Goal: Transaction & Acquisition: Book appointment/travel/reservation

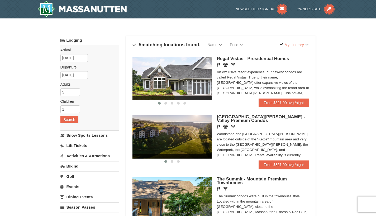
click at [78, 9] on img at bounding box center [82, 9] width 89 height 17
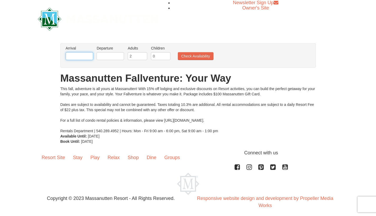
click at [91, 56] on input "text" at bounding box center [79, 56] width 27 height 8
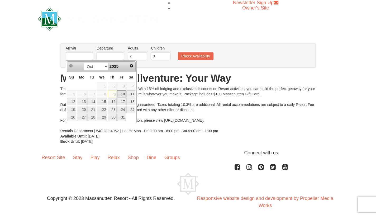
click at [124, 96] on link "10" at bounding box center [121, 94] width 9 height 7
type input "[DATE]"
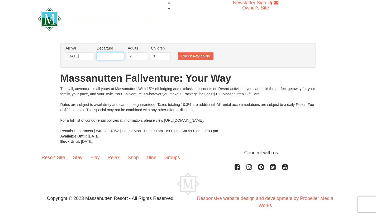
click at [118, 56] on input "text" at bounding box center [110, 56] width 27 height 8
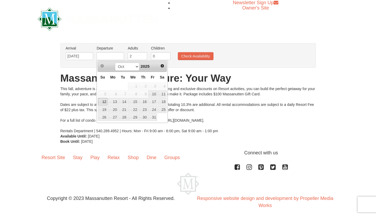
click at [103, 103] on link "12" at bounding box center [102, 101] width 9 height 7
type input "[DATE]"
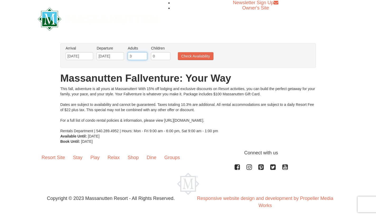
click at [144, 55] on input "3" at bounding box center [138, 56] width 20 height 8
click at [144, 55] on input "4" at bounding box center [138, 56] width 20 height 8
type input "5"
click at [144, 55] on input "5" at bounding box center [138, 56] width 20 height 8
type input "1"
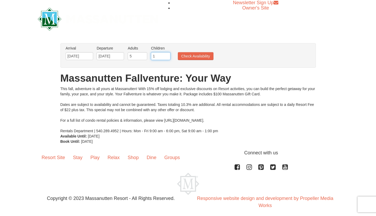
click at [166, 55] on input "1" at bounding box center [161, 56] width 20 height 8
click at [198, 56] on button "Check Availability" at bounding box center [196, 56] width 36 height 8
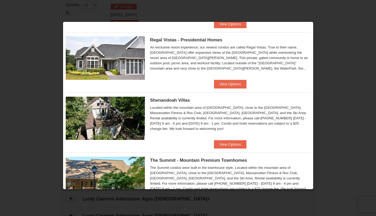
scroll to position [86, 0]
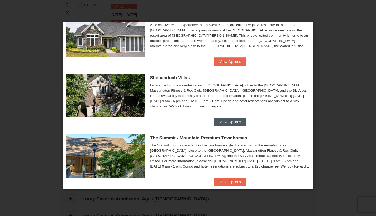
click at [237, 121] on button "View Options" at bounding box center [230, 122] width 32 height 8
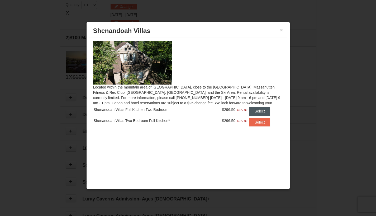
click at [260, 113] on button "Select" at bounding box center [259, 111] width 21 height 8
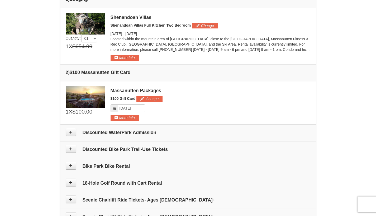
scroll to position [147, 0]
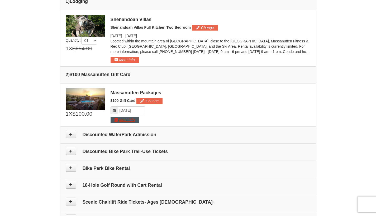
click at [125, 120] on button "More Info" at bounding box center [125, 120] width 28 height 6
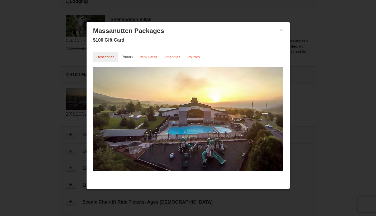
click at [107, 55] on small "Description" at bounding box center [106, 57] width 18 height 4
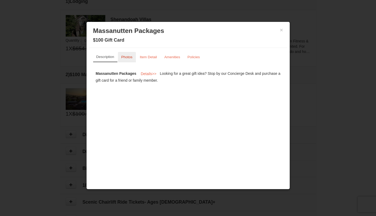
click at [126, 57] on small "Photos" at bounding box center [126, 57] width 11 height 4
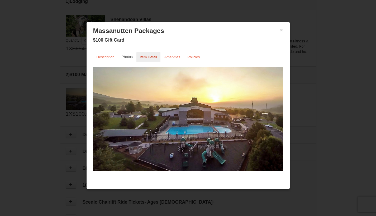
click at [151, 57] on small "Item Detail" at bounding box center [148, 57] width 17 height 4
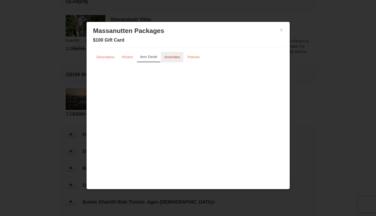
click at [177, 57] on small "Amenities" at bounding box center [172, 57] width 16 height 4
click at [197, 57] on small "Policies" at bounding box center [193, 57] width 12 height 4
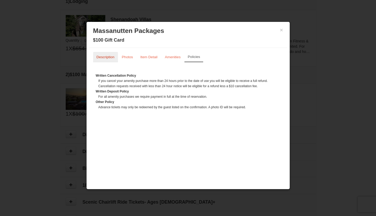
click at [105, 57] on small "Description" at bounding box center [106, 57] width 18 height 4
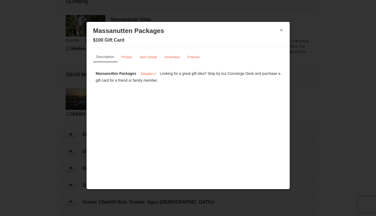
click at [281, 30] on button "×" at bounding box center [281, 29] width 3 height 5
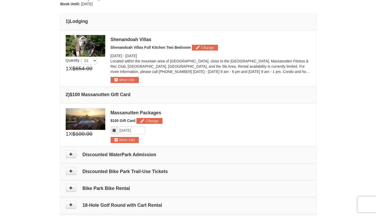
scroll to position [140, 0]
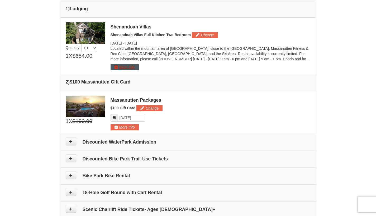
click at [115, 67] on button "More Info" at bounding box center [125, 67] width 28 height 6
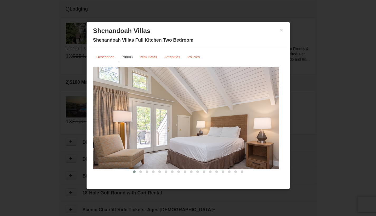
scroll to position [114, 0]
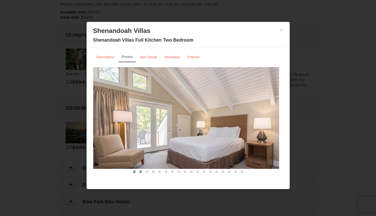
click at [139, 172] on span at bounding box center [140, 172] width 3 height 3
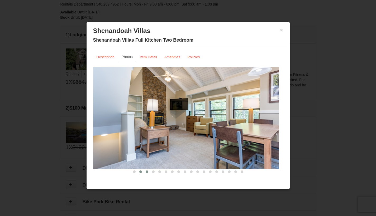
click at [146, 171] on span at bounding box center [147, 172] width 3 height 3
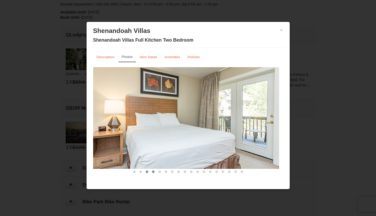
click at [153, 171] on button at bounding box center [153, 171] width 6 height 5
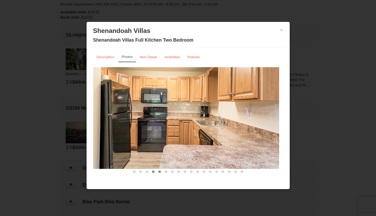
click at [160, 172] on button at bounding box center [159, 171] width 6 height 5
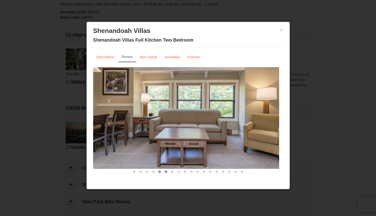
click at [165, 172] on span at bounding box center [166, 172] width 3 height 3
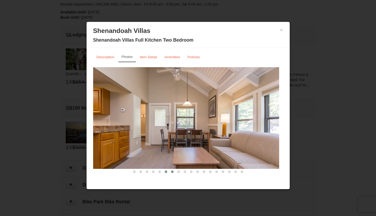
click at [172, 172] on button at bounding box center [172, 171] width 6 height 5
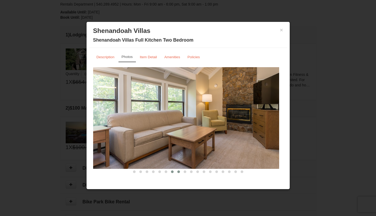
click at [178, 172] on button at bounding box center [178, 171] width 6 height 5
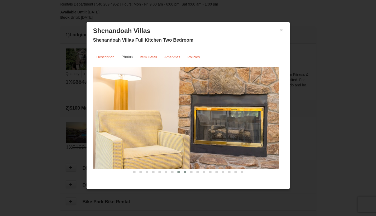
click at [184, 172] on span at bounding box center [185, 172] width 3 height 3
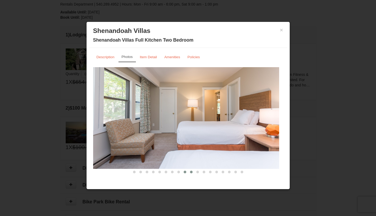
click at [190, 171] on span at bounding box center [191, 172] width 3 height 3
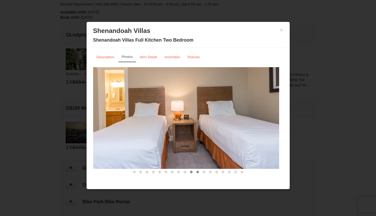
click at [195, 173] on button at bounding box center [197, 172] width 6 height 5
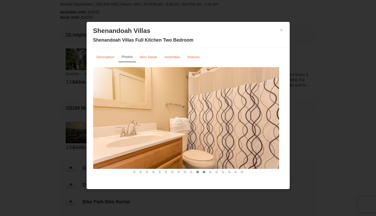
click at [203, 173] on button at bounding box center [204, 172] width 6 height 5
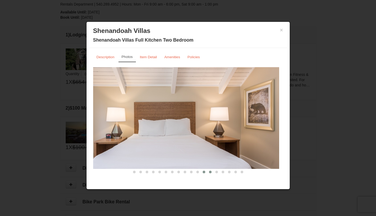
click at [209, 173] on span at bounding box center [210, 172] width 3 height 3
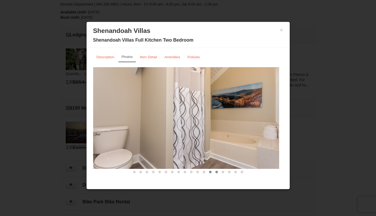
click at [216, 170] on button at bounding box center [216, 172] width 6 height 5
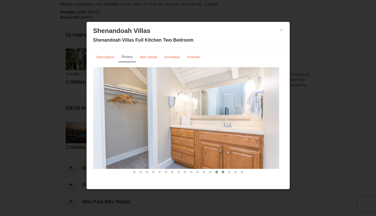
click at [222, 172] on span at bounding box center [223, 172] width 3 height 3
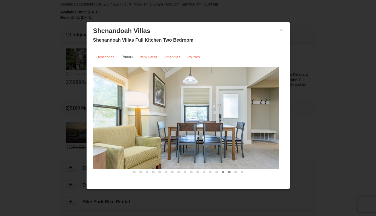
click at [228, 173] on span at bounding box center [229, 172] width 3 height 3
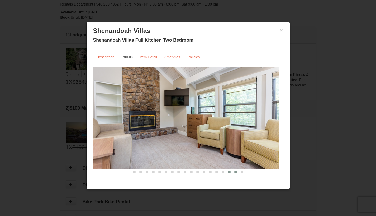
click at [236, 171] on button at bounding box center [235, 172] width 6 height 5
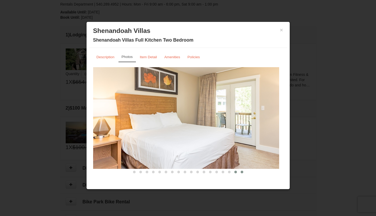
click at [241, 172] on span at bounding box center [242, 172] width 3 height 3
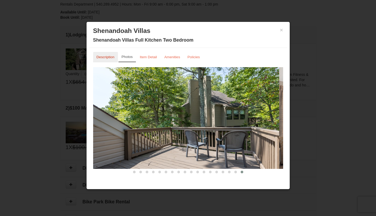
click at [103, 58] on small "Description" at bounding box center [106, 57] width 18 height 4
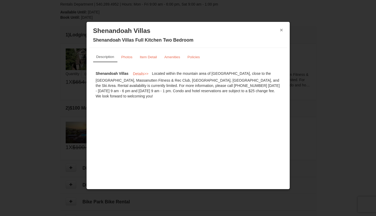
click at [281, 31] on button "×" at bounding box center [281, 29] width 3 height 5
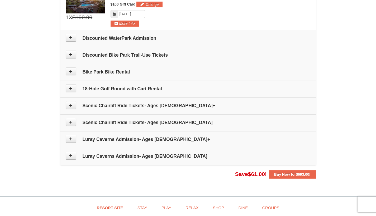
scroll to position [227, 0]
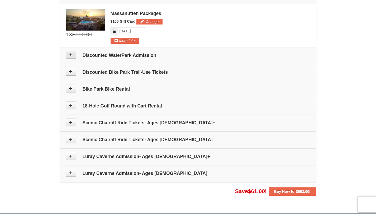
click at [70, 54] on icon at bounding box center [71, 55] width 4 height 4
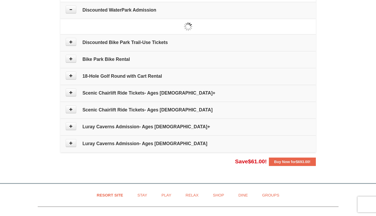
scroll to position [273, 0]
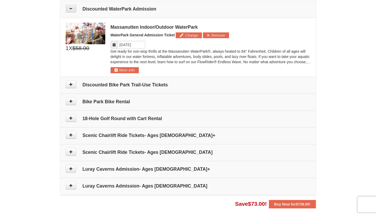
click at [71, 8] on icon at bounding box center [71, 9] width 4 height 4
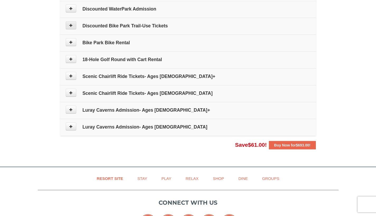
click at [72, 24] on icon at bounding box center [71, 25] width 4 height 4
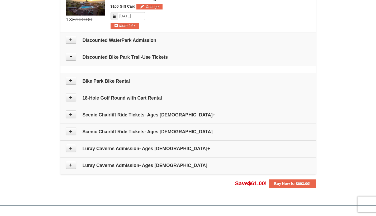
scroll to position [241, 0]
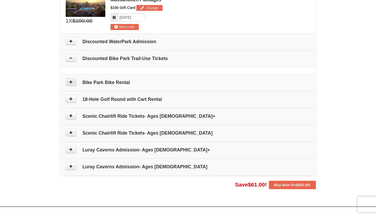
click at [72, 79] on button at bounding box center [71, 82] width 11 height 8
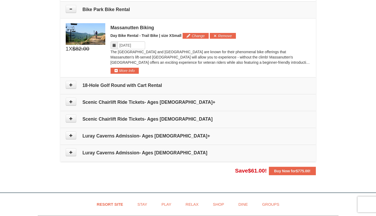
scroll to position [314, 0]
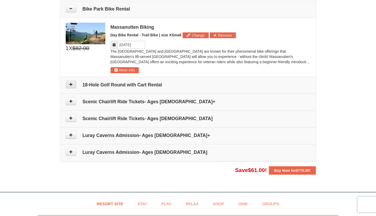
click at [70, 84] on icon at bounding box center [71, 85] width 4 height 4
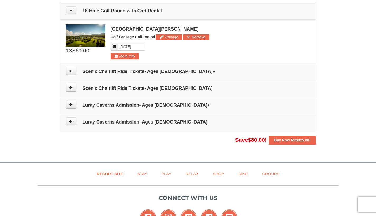
scroll to position [389, 0]
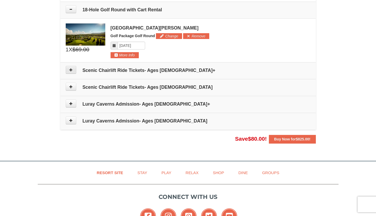
click at [72, 70] on icon at bounding box center [71, 70] width 4 height 4
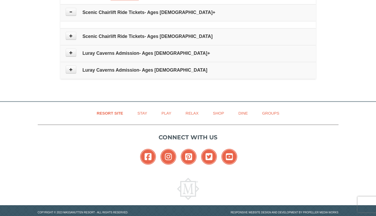
scroll to position [450, 0]
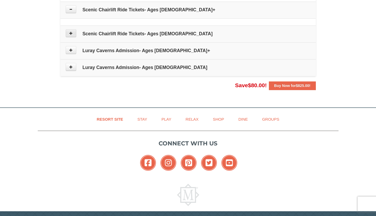
click at [70, 31] on icon at bounding box center [71, 33] width 4 height 4
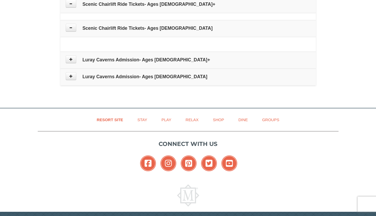
scroll to position [465, 0]
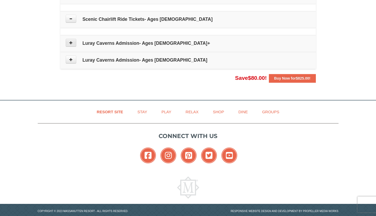
click at [69, 42] on button at bounding box center [71, 43] width 11 height 8
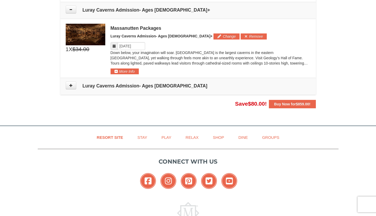
scroll to position [498, 0]
click at [70, 83] on icon at bounding box center [71, 85] width 4 height 4
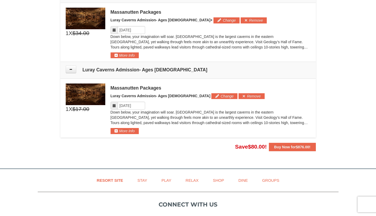
scroll to position [511, 0]
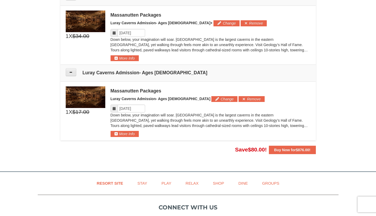
click at [70, 70] on icon at bounding box center [71, 72] width 4 height 4
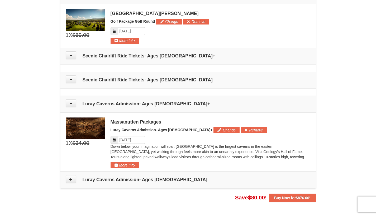
scroll to position [390, 0]
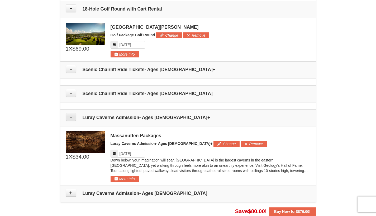
click at [73, 117] on button at bounding box center [71, 117] width 11 height 8
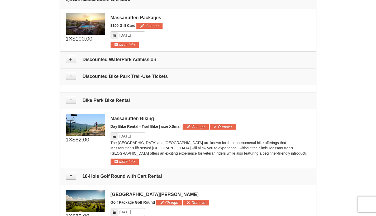
scroll to position [221, 0]
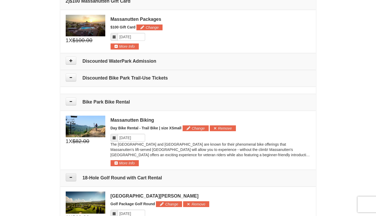
click at [71, 176] on icon at bounding box center [71, 178] width 4 height 4
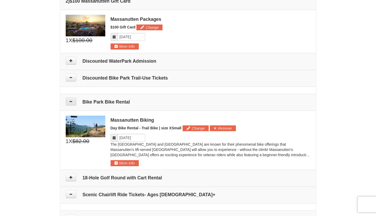
click at [71, 101] on icon at bounding box center [71, 102] width 4 height 4
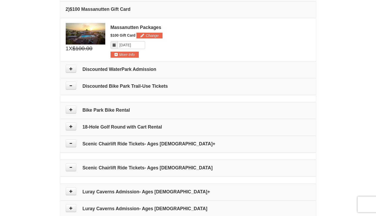
scroll to position [211, 0]
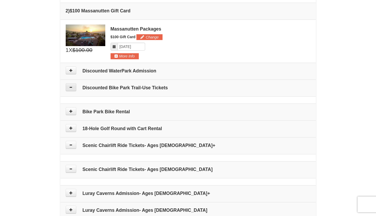
click at [70, 85] on icon at bounding box center [71, 87] width 4 height 4
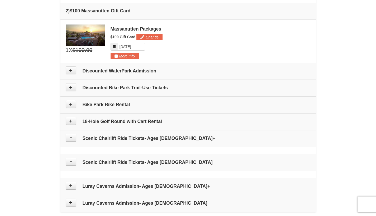
click at [70, 141] on td "Scenic Chairlift Ride Tickets- Ages 13+" at bounding box center [187, 138] width 255 height 17
click at [71, 136] on icon at bounding box center [71, 138] width 4 height 4
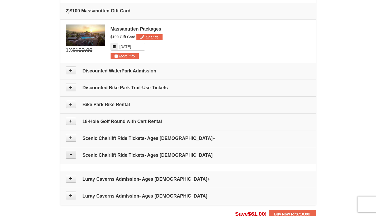
click at [68, 153] on button at bounding box center [71, 155] width 11 height 8
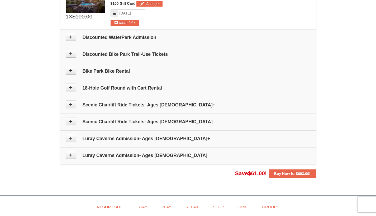
scroll to position [170, 0]
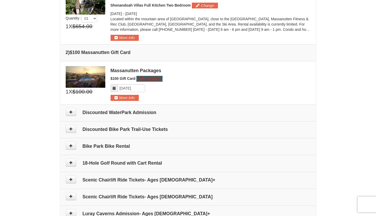
click at [151, 78] on button "Change" at bounding box center [149, 79] width 26 height 6
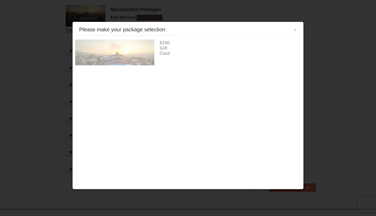
scroll to position [235, 0]
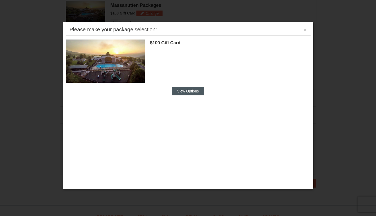
click at [195, 93] on button "View Options" at bounding box center [188, 91] width 32 height 8
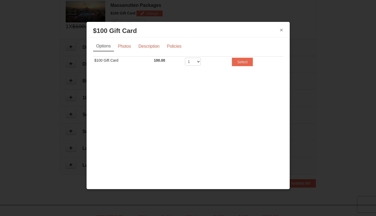
click at [280, 30] on button "×" at bounding box center [281, 29] width 3 height 5
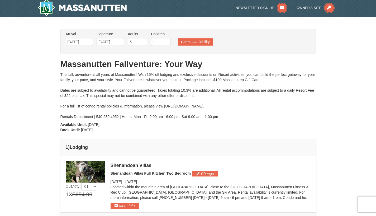
scroll to position [0, 0]
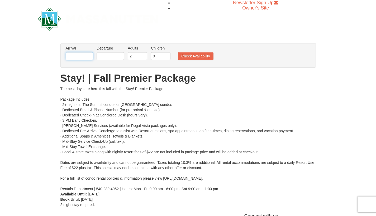
click at [81, 55] on input "text" at bounding box center [79, 56] width 27 height 8
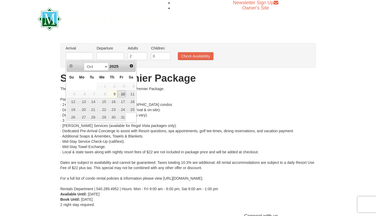
click at [122, 94] on link "10" at bounding box center [121, 94] width 9 height 7
type input "[DATE]"
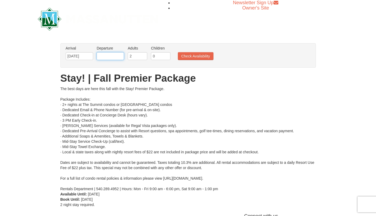
click at [117, 56] on input "text" at bounding box center [110, 56] width 27 height 8
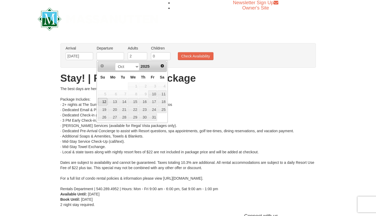
click at [103, 101] on link "12" at bounding box center [102, 101] width 9 height 7
type input "[DATE]"
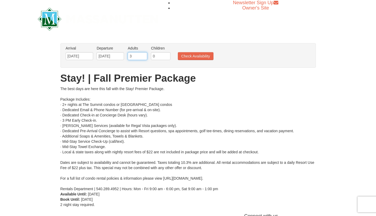
click at [143, 55] on input "3" at bounding box center [138, 56] width 20 height 8
click at [143, 55] on input "4" at bounding box center [138, 56] width 20 height 8
type input "5"
click at [143, 55] on input "5" at bounding box center [138, 56] width 20 height 8
type input "1"
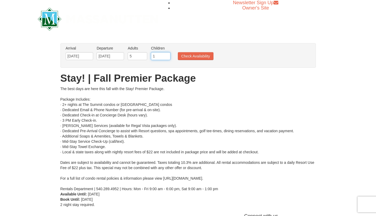
click at [166, 55] on input "1" at bounding box center [161, 56] width 20 height 8
click at [202, 54] on button "Check Availability" at bounding box center [196, 56] width 36 height 8
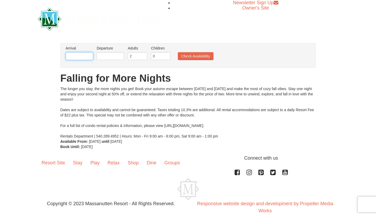
click at [82, 54] on input "text" at bounding box center [79, 56] width 27 height 8
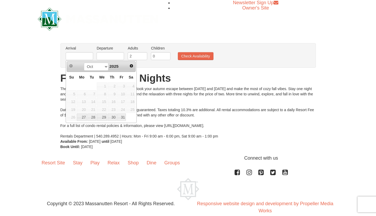
click at [279, 101] on div "The longer you stay, the more nights you get! Book your autumn escape between […" at bounding box center [187, 112] width 255 height 53
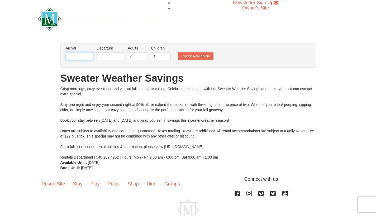
click at [88, 57] on input "text" at bounding box center [79, 56] width 27 height 8
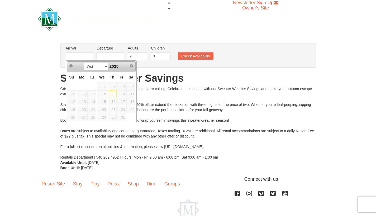
click at [115, 96] on link "9" at bounding box center [112, 94] width 9 height 7
type input "10/09/2025"
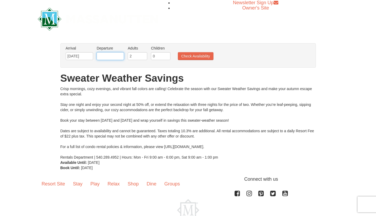
click at [112, 55] on input "text" at bounding box center [110, 56] width 27 height 8
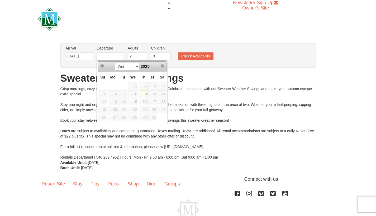
click at [144, 92] on link "9" at bounding box center [143, 94] width 9 height 7
type input "10/09/2025"
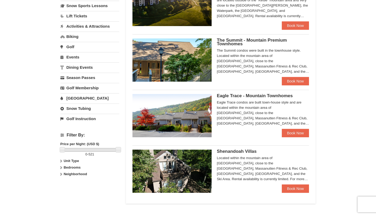
scroll to position [131, 0]
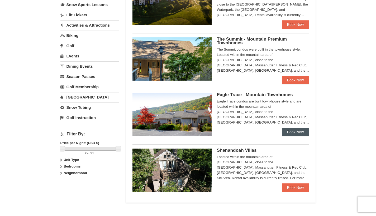
click at [292, 133] on link "Book Now" at bounding box center [295, 132] width 27 height 8
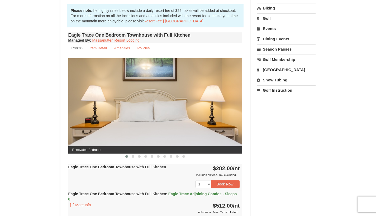
scroll to position [166, 0]
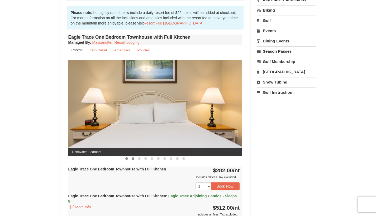
click at [132, 159] on span at bounding box center [133, 159] width 3 height 3
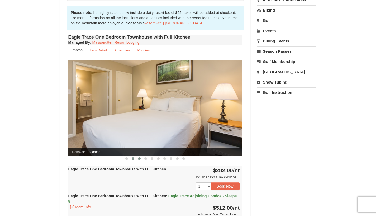
click at [139, 159] on span at bounding box center [139, 159] width 3 height 3
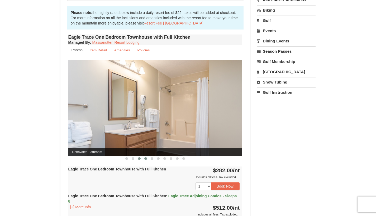
click at [147, 159] on span at bounding box center [145, 159] width 3 height 3
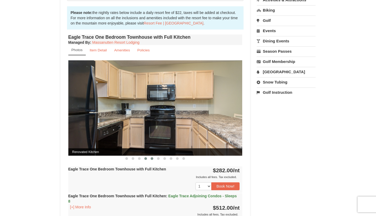
click at [154, 158] on button at bounding box center [152, 158] width 6 height 5
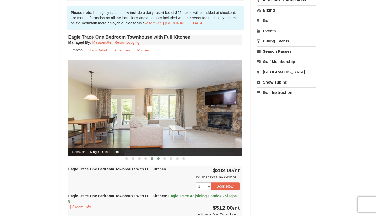
click at [158, 158] on span at bounding box center [158, 159] width 3 height 3
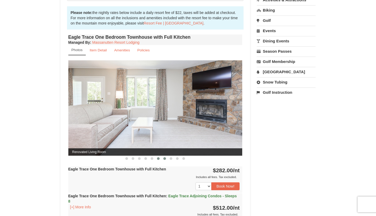
click at [166, 158] on button at bounding box center [164, 158] width 6 height 5
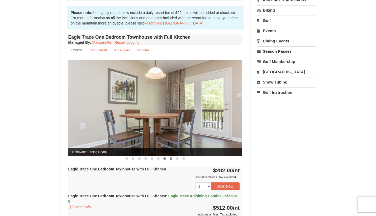
click at [171, 158] on span at bounding box center [171, 159] width 3 height 3
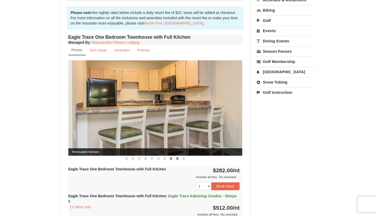
click at [177, 159] on span at bounding box center [177, 159] width 3 height 3
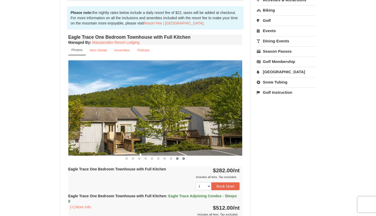
click at [184, 159] on span at bounding box center [183, 159] width 3 height 3
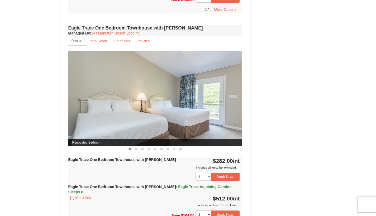
scroll to position [408, 0]
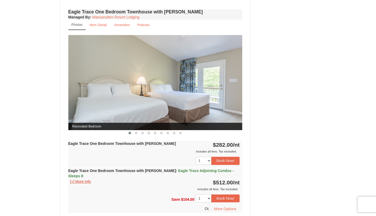
click at [82, 179] on button "[+] More Info" at bounding box center [80, 182] width 25 height 6
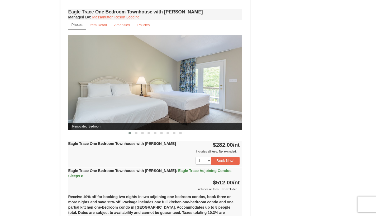
drag, startPoint x: 375, startPoint y: 129, endPoint x: 375, endPoint y: 148, distance: 18.7
click at [375, 148] on div "× <<Back to results Eagle Trace - Mountain Townhomes Book from $282.00! 1822 Re…" at bounding box center [188, 27] width 376 height 833
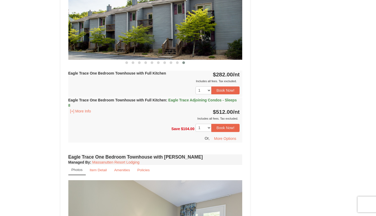
scroll to position [260, 0]
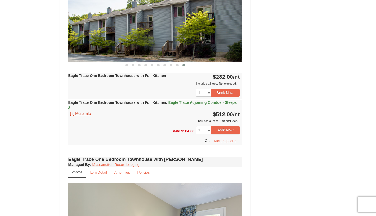
click at [81, 114] on button "[+] More Info" at bounding box center [80, 114] width 25 height 6
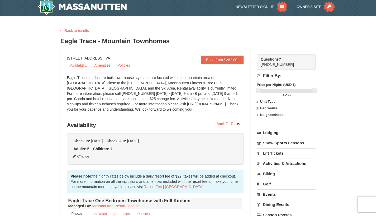
scroll to position [0, 0]
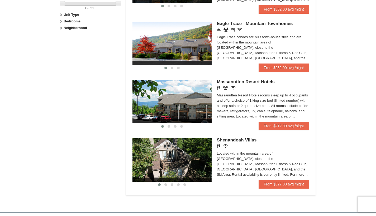
scroll to position [279, 0]
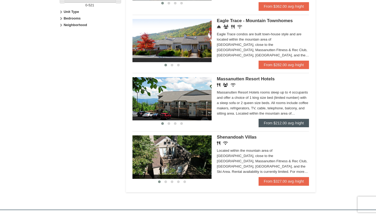
click at [301, 119] on link "From $212.00 avg /night" at bounding box center [284, 123] width 51 height 8
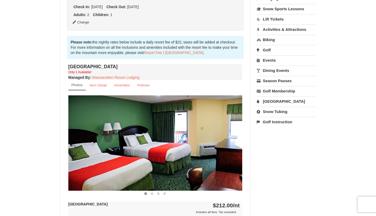
scroll to position [159, 0]
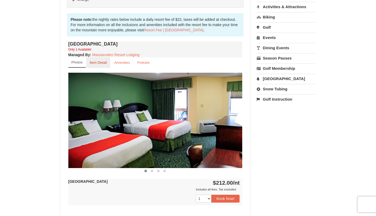
click at [94, 65] on small "Item Detail" at bounding box center [98, 63] width 17 height 4
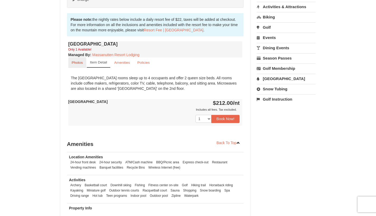
click at [80, 64] on small "Photos" at bounding box center [77, 63] width 11 height 4
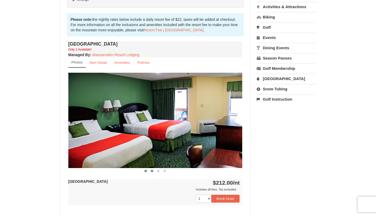
click at [154, 171] on button at bounding box center [152, 171] width 6 height 5
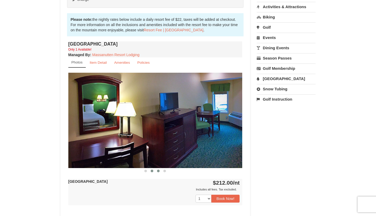
click at [159, 171] on span at bounding box center [158, 171] width 3 height 3
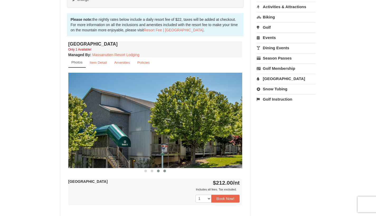
click at [165, 171] on span at bounding box center [164, 171] width 3 height 3
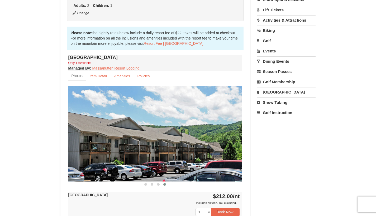
scroll to position [0, 0]
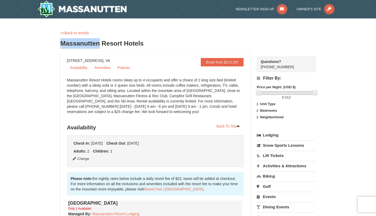
drag, startPoint x: 101, startPoint y: 42, endPoint x: 61, endPoint y: 41, distance: 40.1
click at [61, 41] on h3 "Massanutten Resort Hotels" at bounding box center [187, 43] width 255 height 11
